Goal: Book appointment/travel/reservation

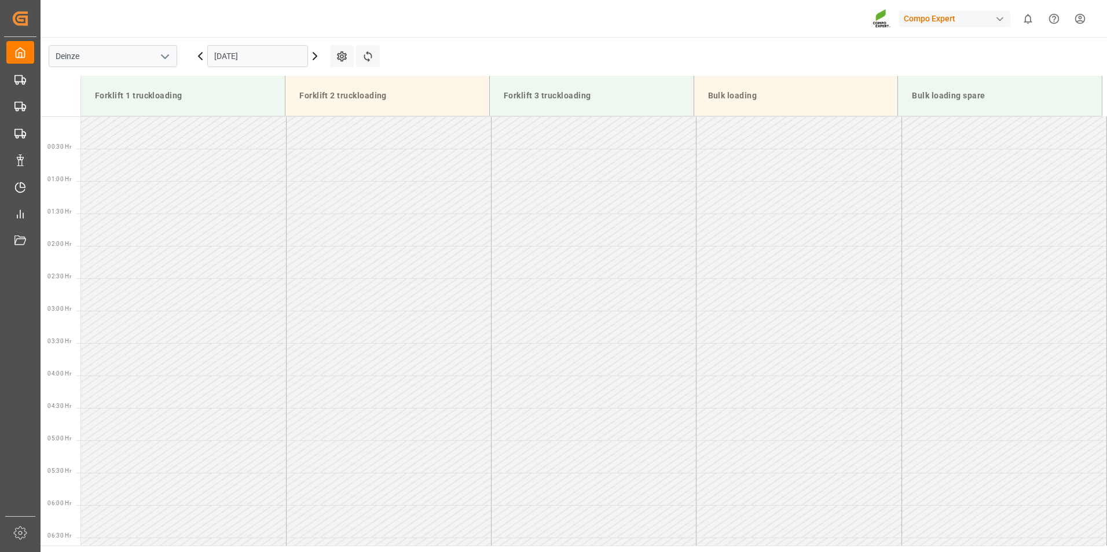
scroll to position [641, 0]
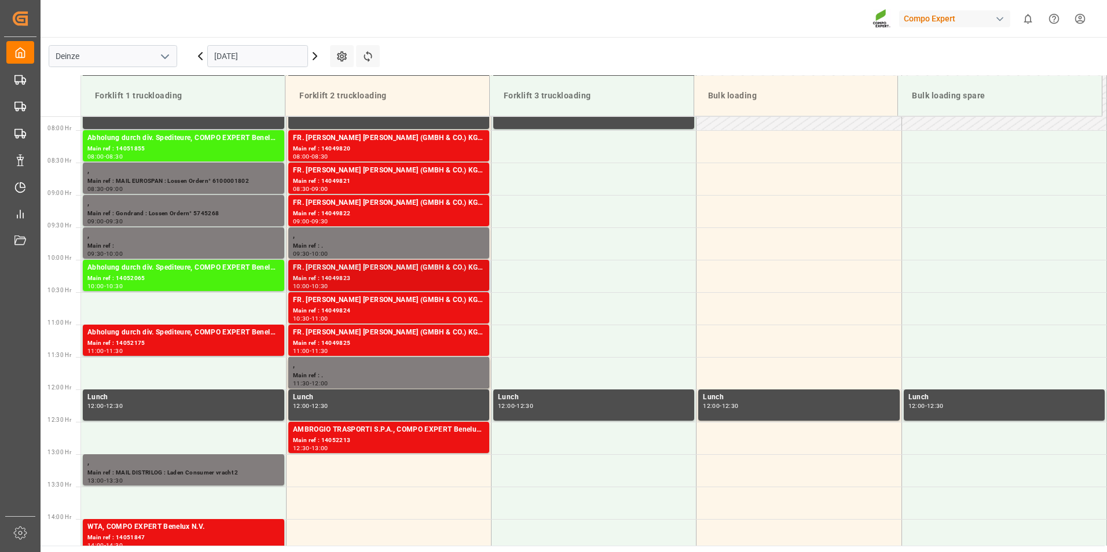
scroll to position [525, 0]
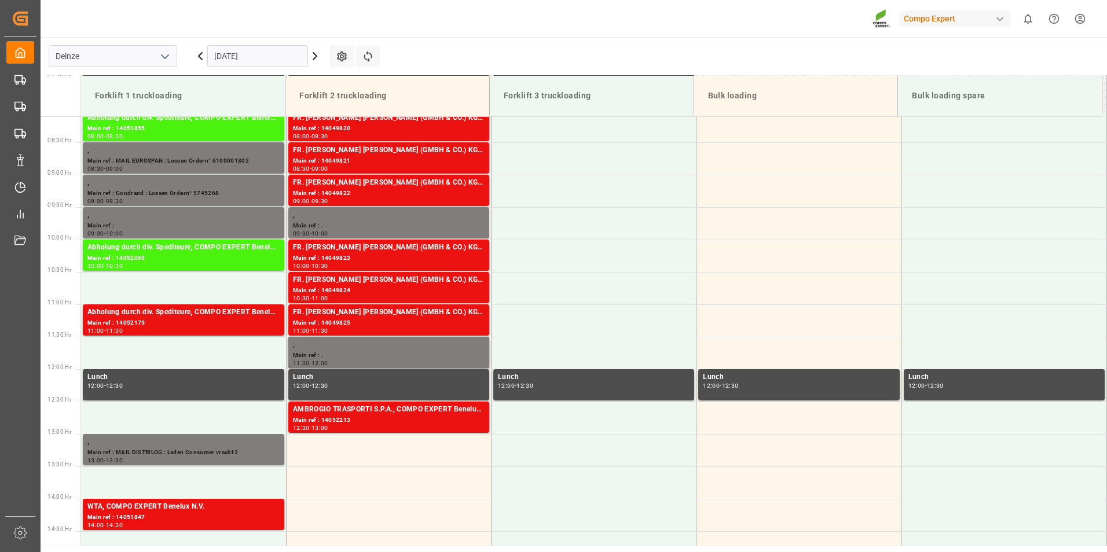
click at [279, 60] on input "[DATE]" at bounding box center [257, 56] width 101 height 22
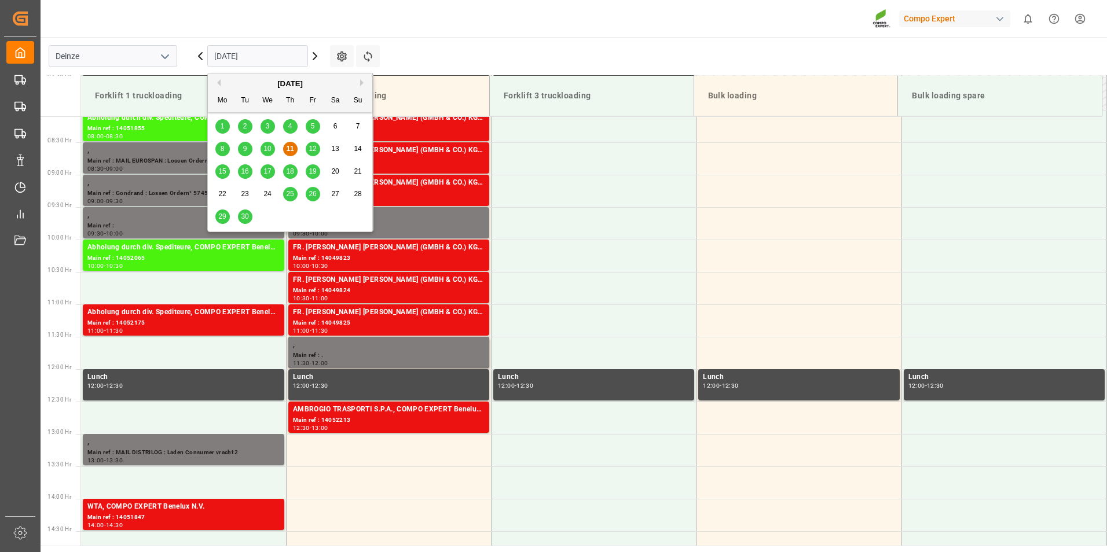
click at [224, 172] on span "15" at bounding box center [222, 171] width 8 height 8
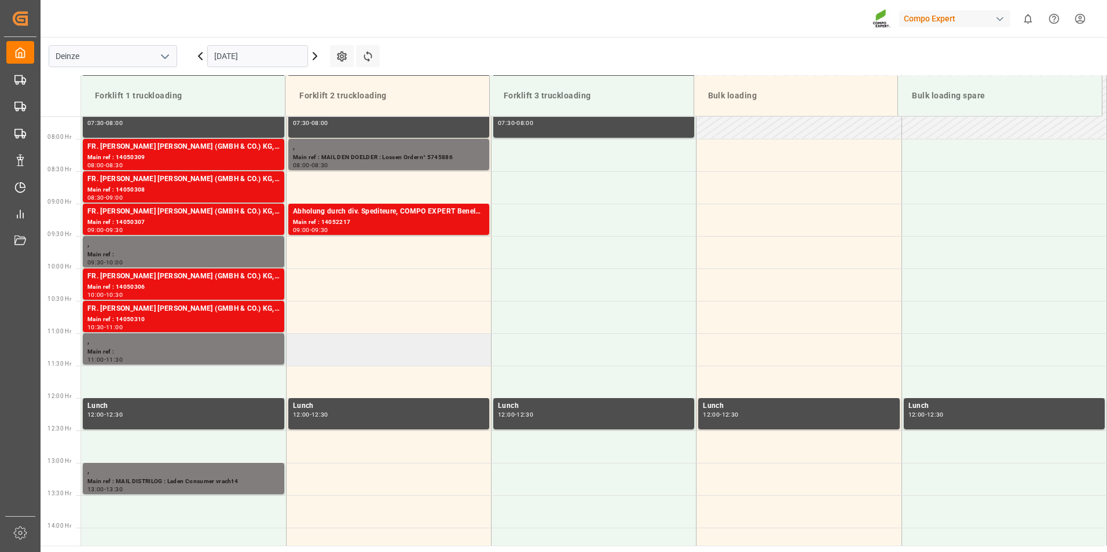
scroll to position [467, 0]
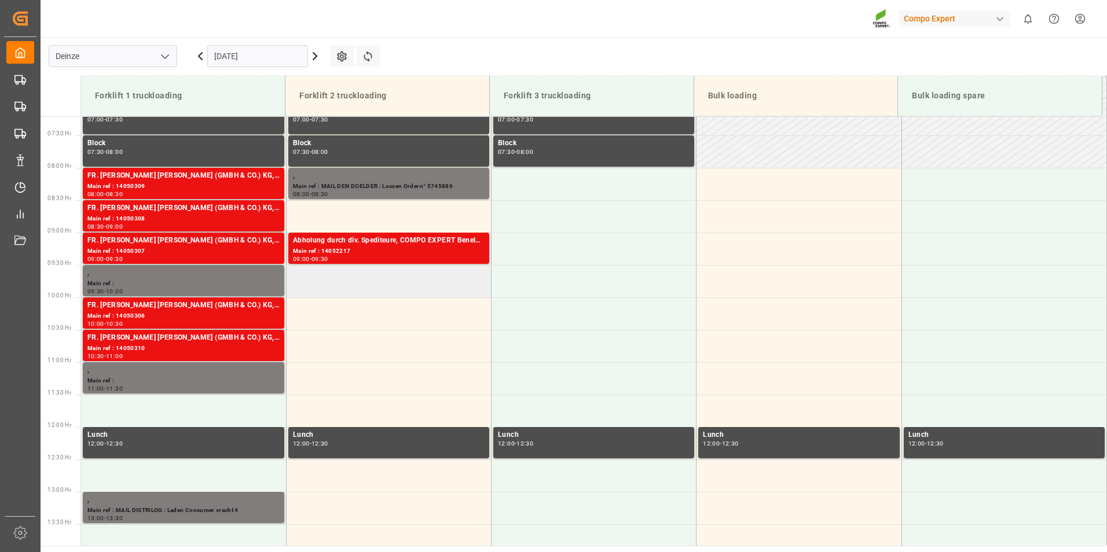
click at [313, 286] on td at bounding box center [388, 281] width 205 height 32
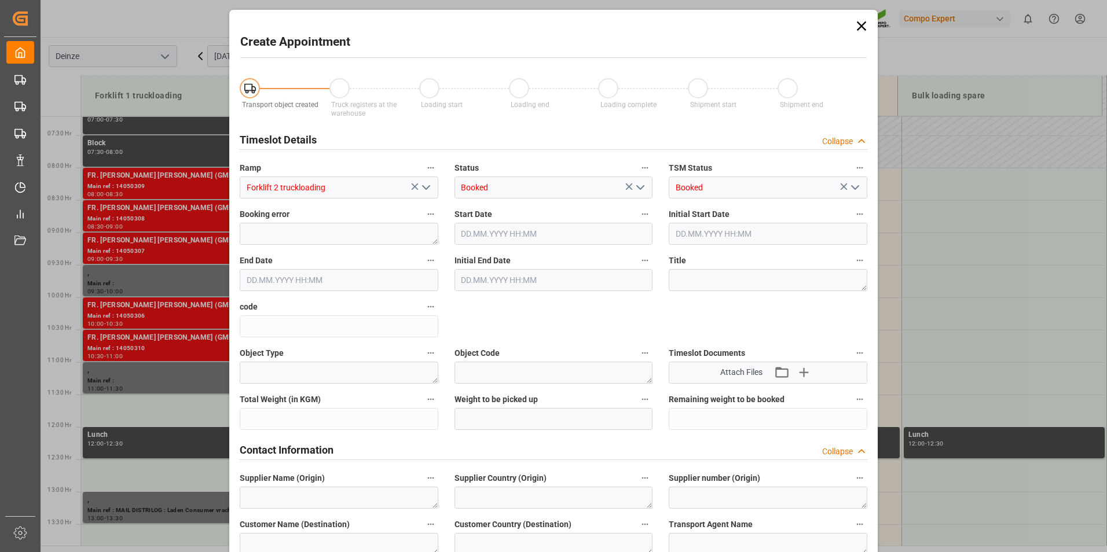
type input "[DATE] 09:30"
type input "[DATE] 10:00"
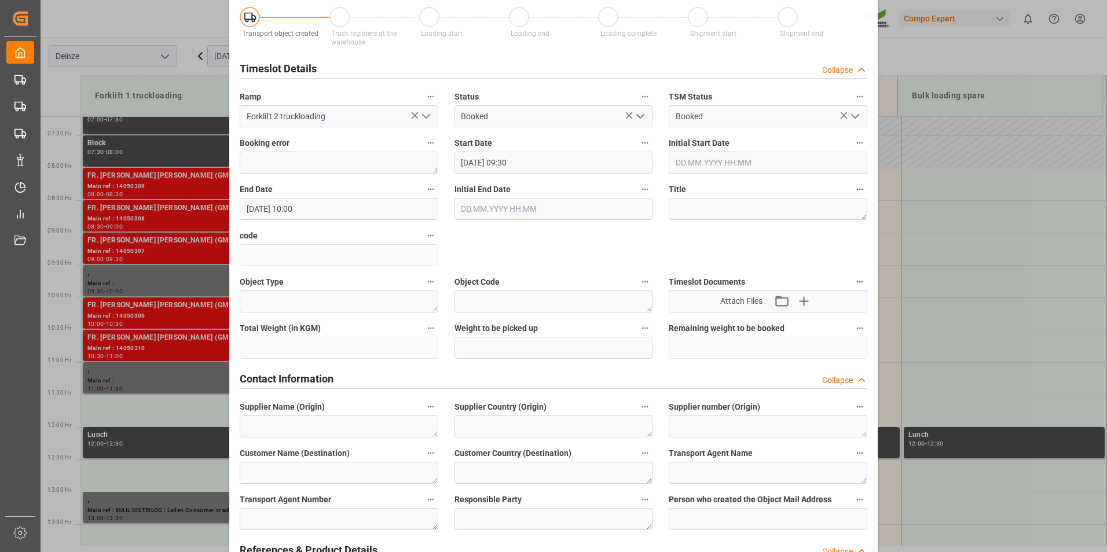
scroll to position [232, 0]
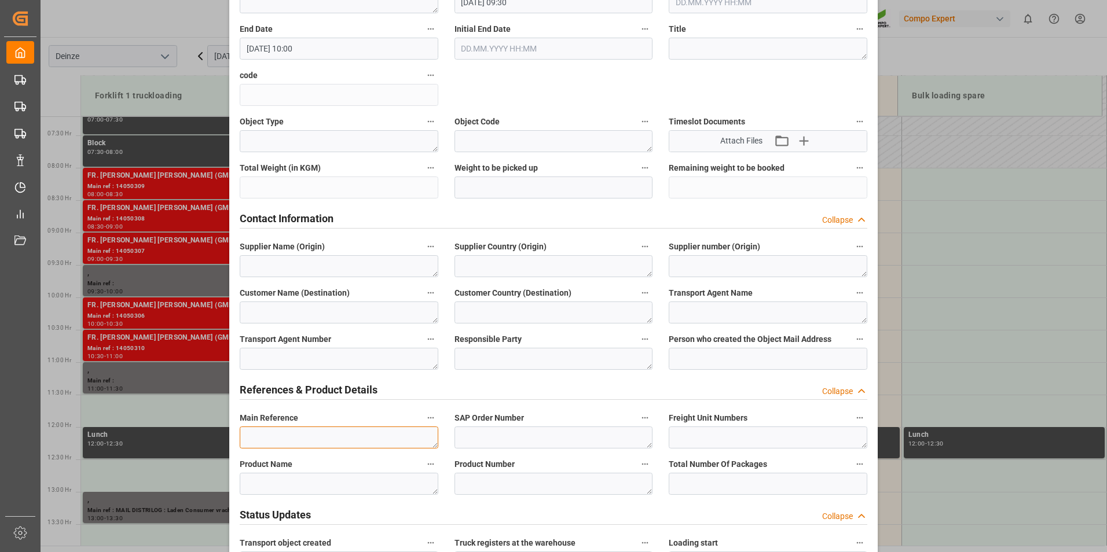
click at [257, 436] on textarea at bounding box center [339, 438] width 199 height 22
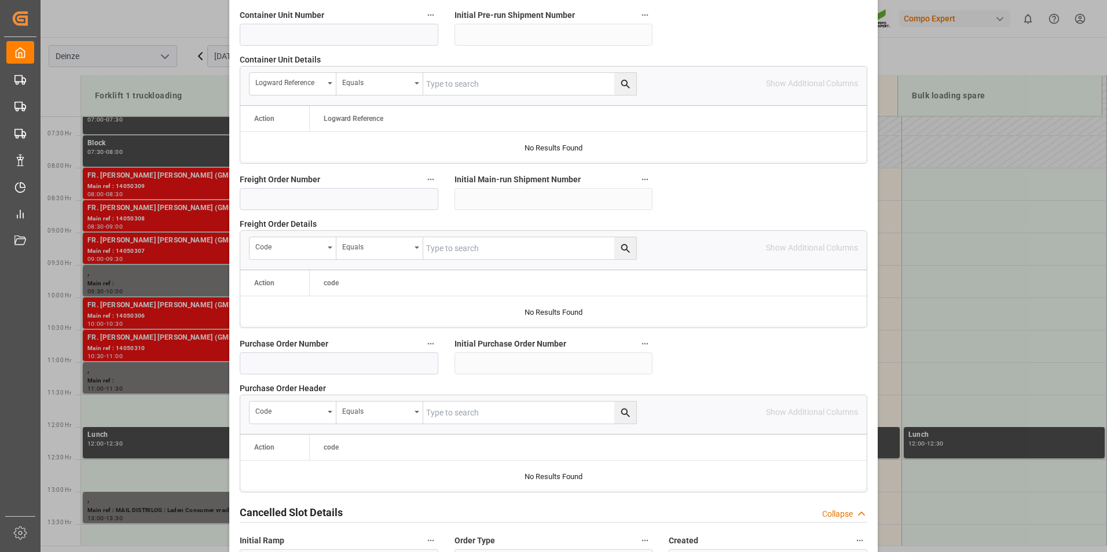
scroll to position [1042, 0]
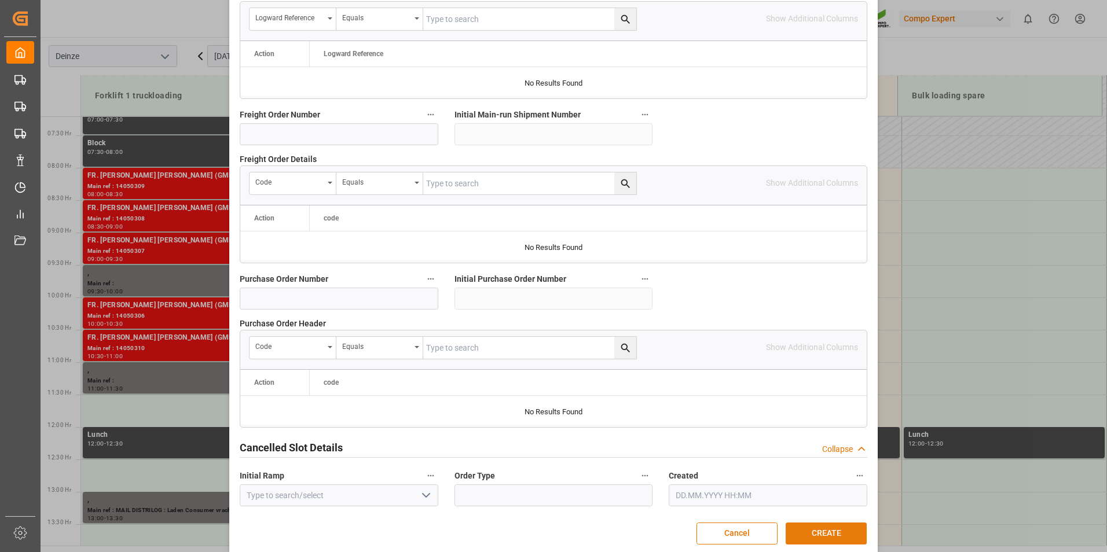
type textarea "MAIL DISTRILOG : Lossen 3 DMPP 2 HAK"
click at [821, 530] on button "CREATE" at bounding box center [825, 534] width 81 height 22
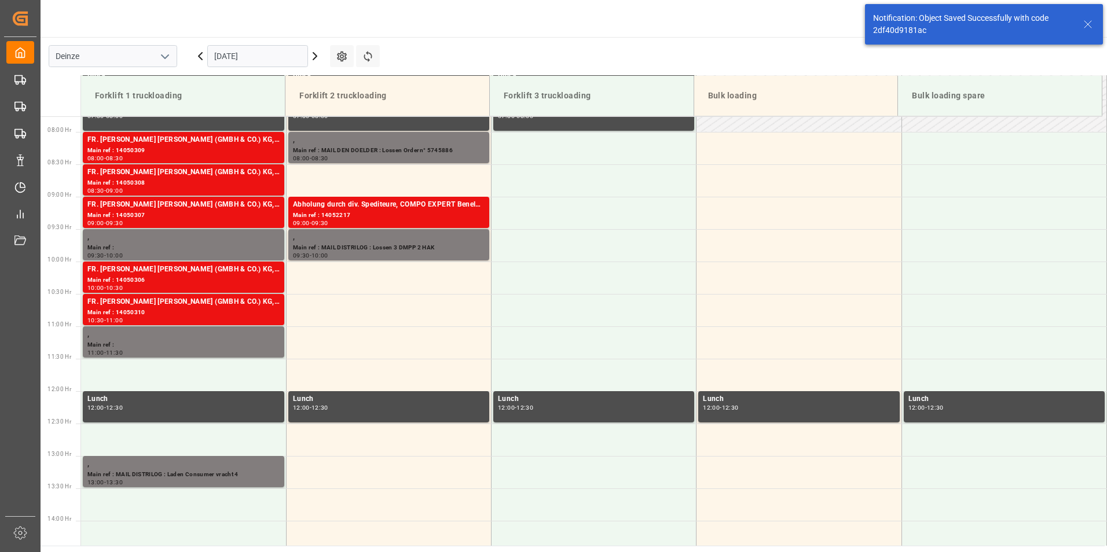
scroll to position [511, 0]
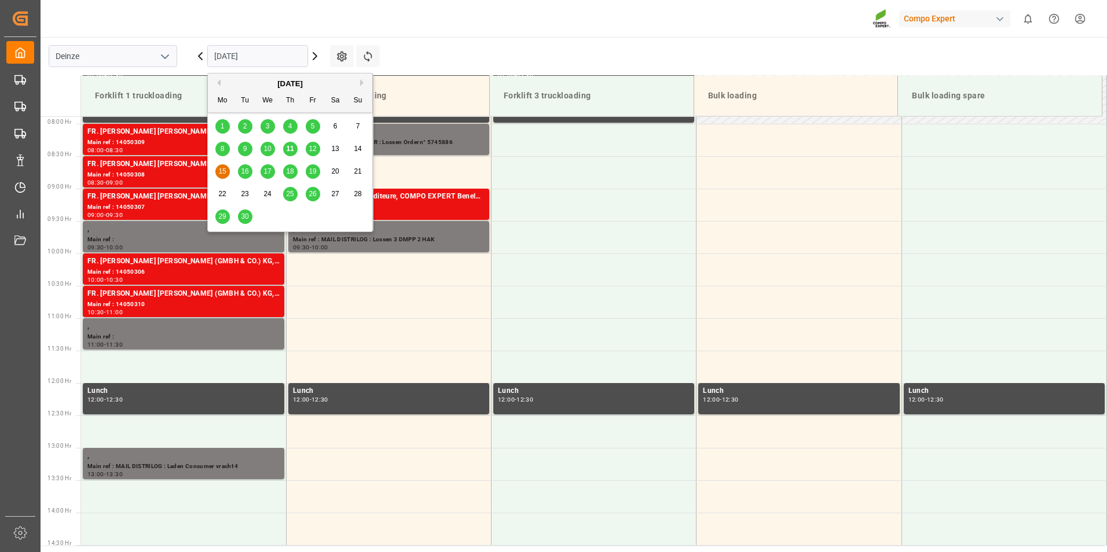
click at [275, 60] on input "15.09.2025" at bounding box center [257, 56] width 101 height 22
click at [292, 147] on span "11" at bounding box center [290, 149] width 8 height 8
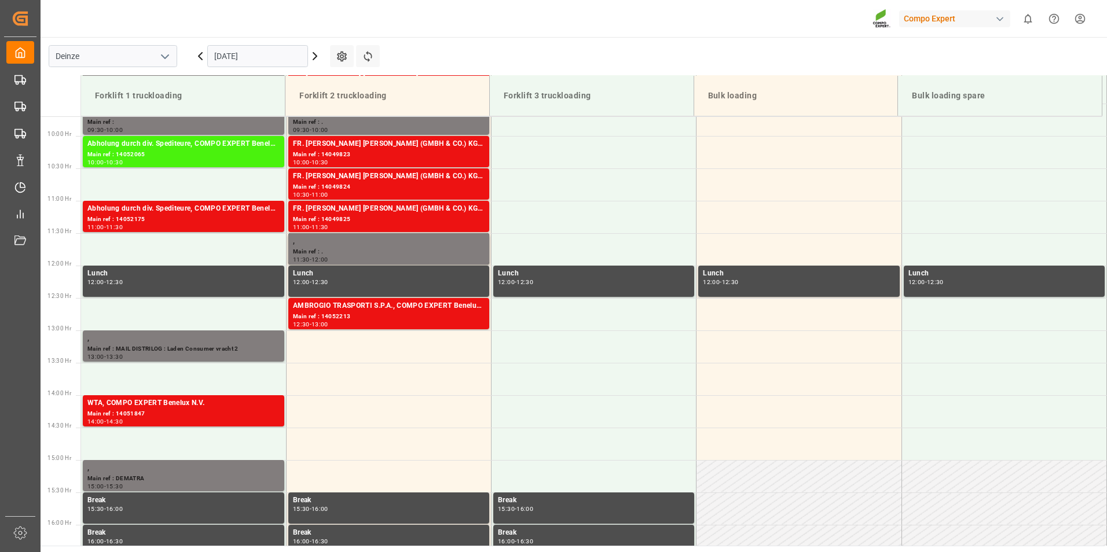
scroll to position [641, 0]
